Goal: Ask a question

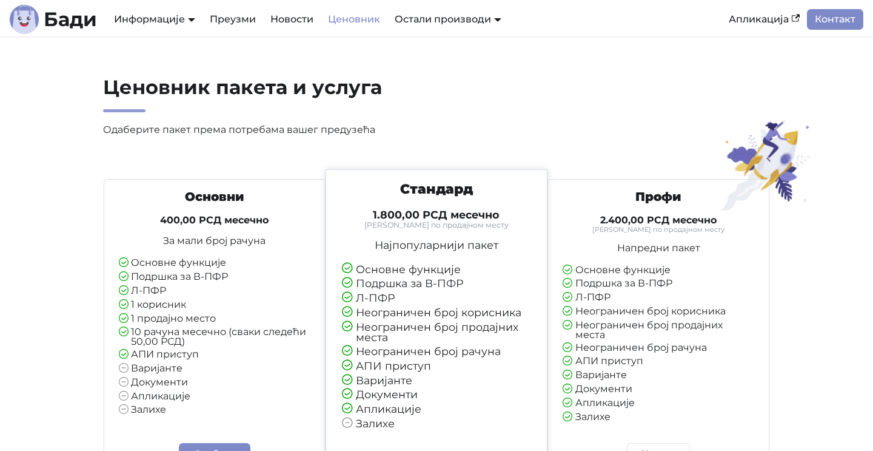
click at [667, 376] on li "Варијанте" at bounding box center [659, 375] width 192 height 11
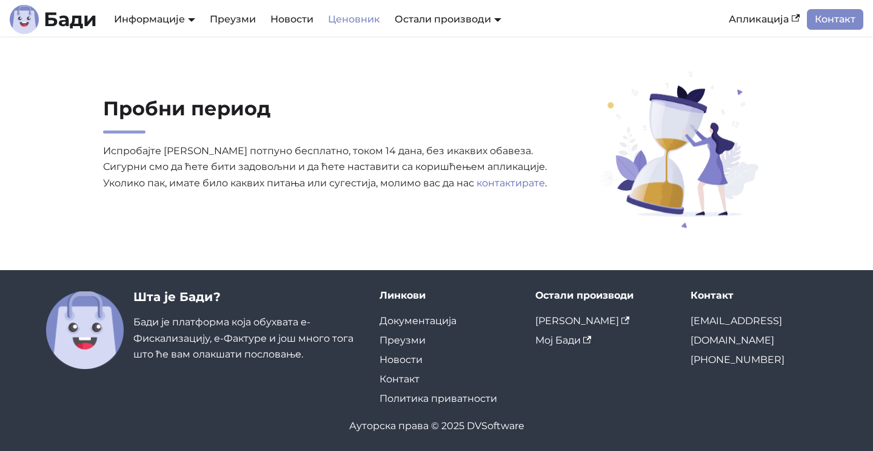
scroll to position [852, 0]
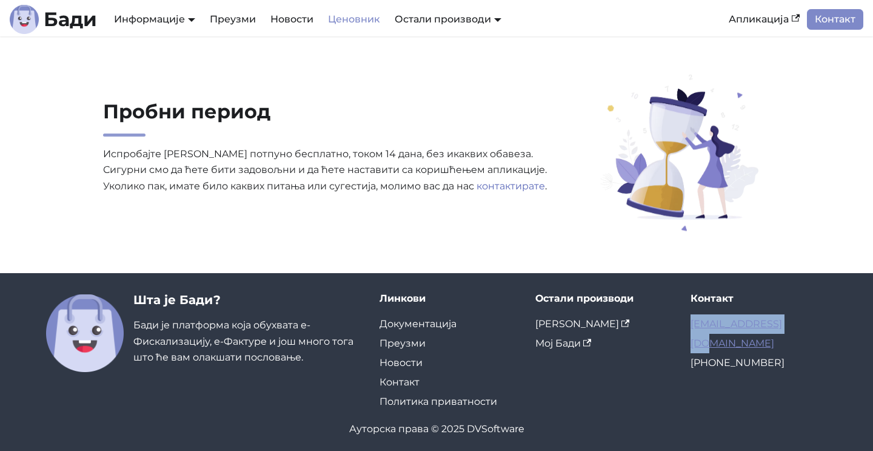
drag, startPoint x: 787, startPoint y: 318, endPoint x: 691, endPoint y: 320, distance: 96.5
click at [691, 320] on li "[EMAIL_ADDRESS][DOMAIN_NAME]" at bounding box center [759, 333] width 136 height 39
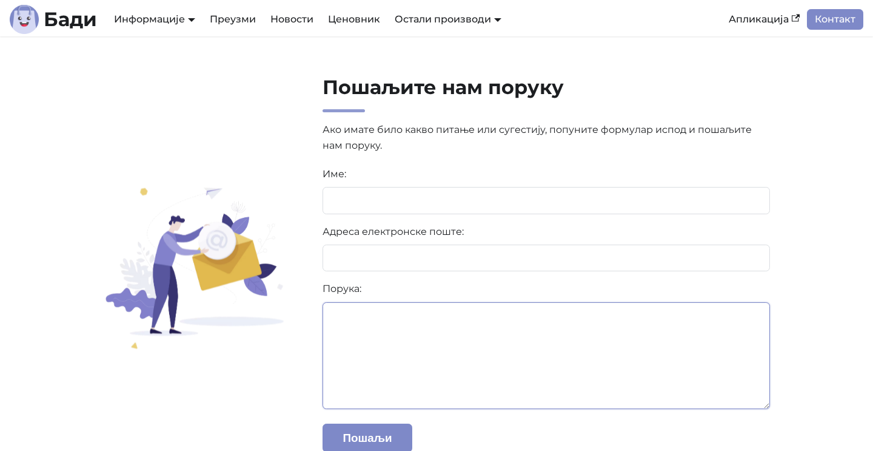
click at [344, 318] on textarea at bounding box center [547, 355] width 448 height 107
paste textarea "**********"
type textarea "*"
